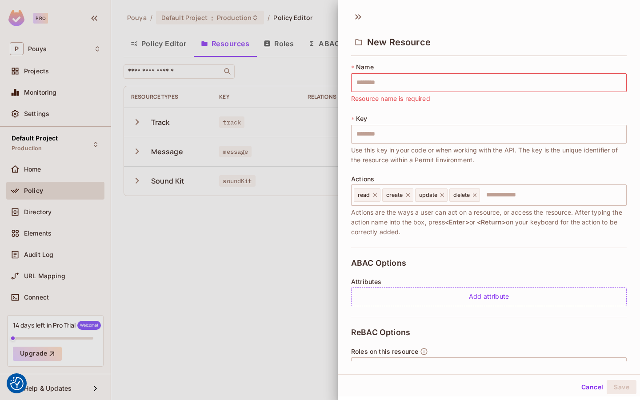
scroll to position [140, 0]
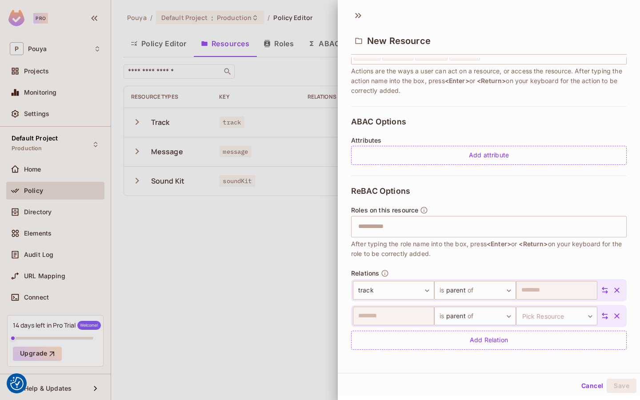
click at [606, 318] on icon at bounding box center [604, 316] width 6 height 7
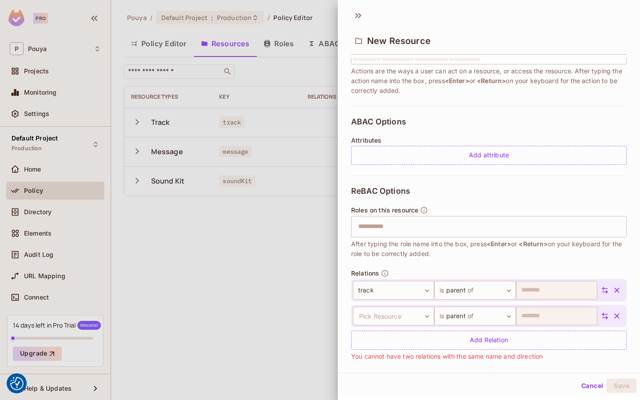
click at [604, 291] on icon at bounding box center [604, 290] width 8 height 8
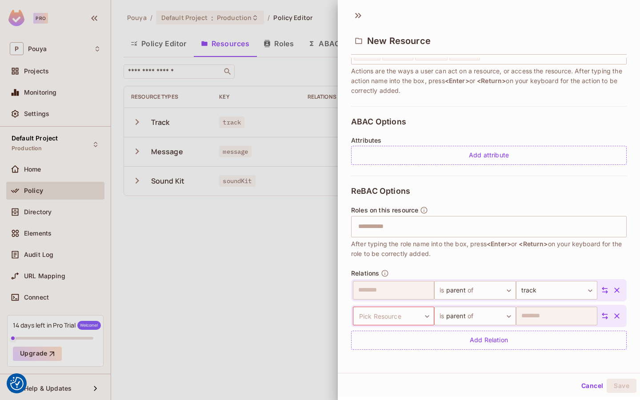
click at [604, 291] on icon at bounding box center [604, 290] width 8 height 8
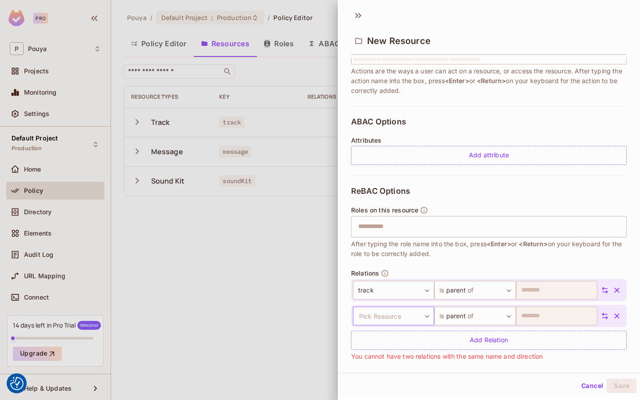
click at [397, 314] on body "We use cookies to enhance your browsing experience, serve personalized ads or c…" at bounding box center [320, 200] width 640 height 400
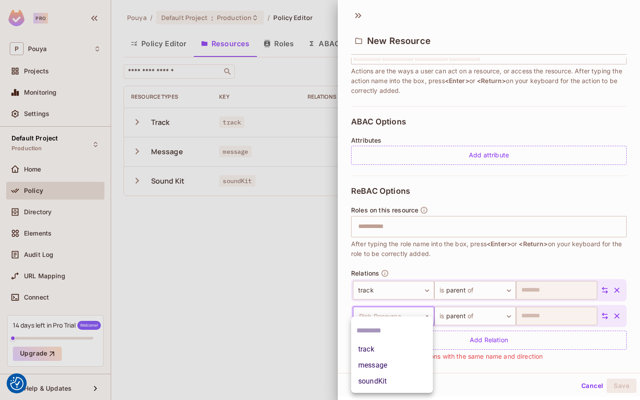
click at [387, 352] on li "track" at bounding box center [392, 349] width 82 height 16
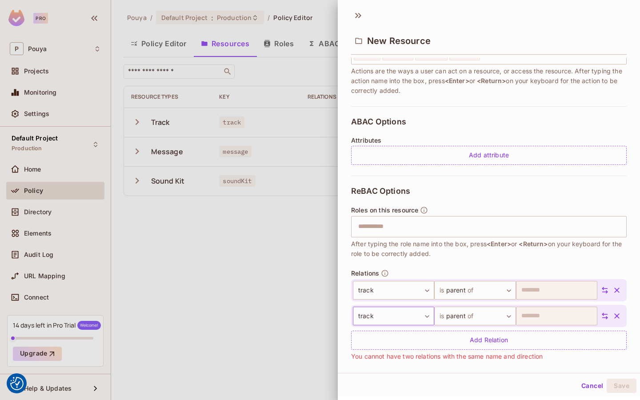
click at [402, 314] on body "We use cookies to enhance your browsing experience, serve personalized ads or c…" at bounding box center [320, 200] width 640 height 400
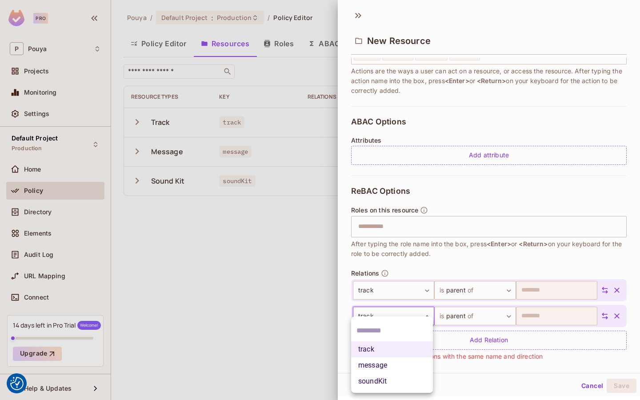
click at [582, 289] on div at bounding box center [320, 200] width 640 height 400
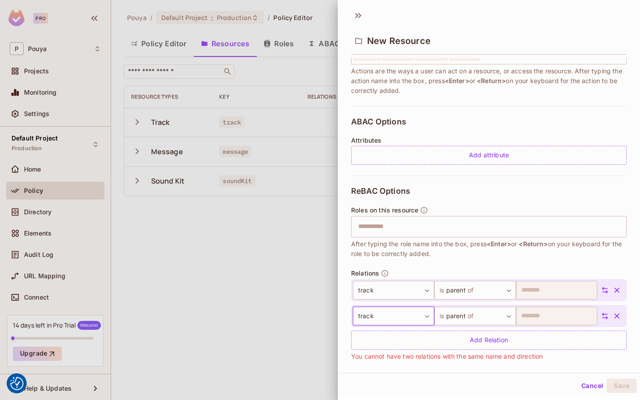
click at [604, 315] on icon at bounding box center [604, 316] width 8 height 8
